Goal: Navigation & Orientation: Find specific page/section

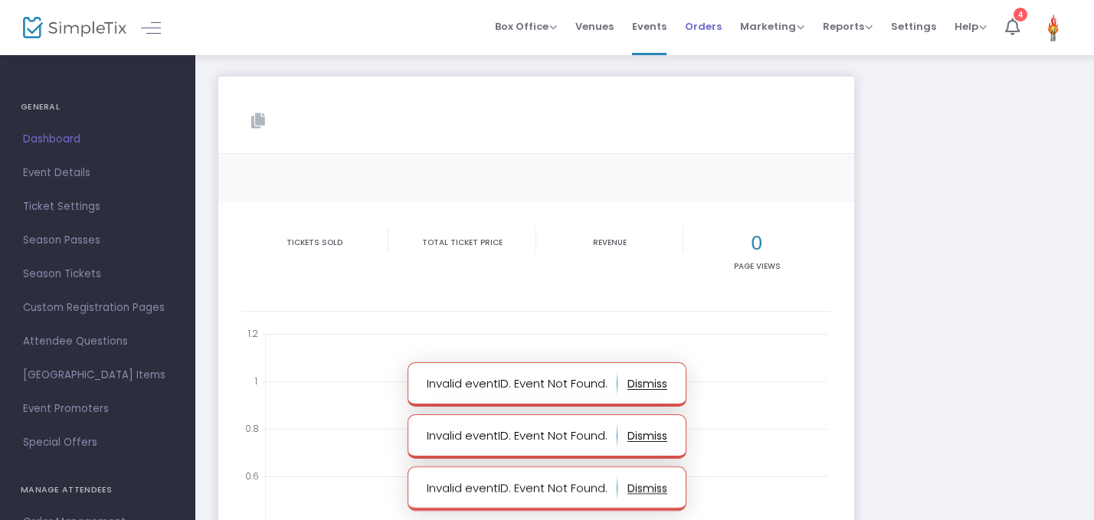
click at [709, 24] on span "Orders" at bounding box center [703, 26] width 37 height 39
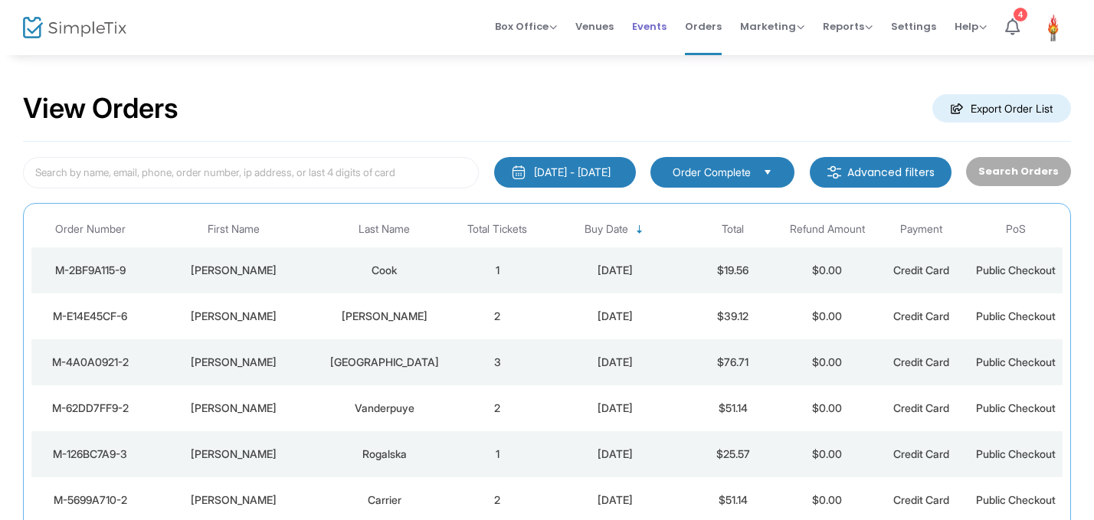
click at [652, 30] on span "Events" at bounding box center [649, 26] width 34 height 39
